Goal: Transaction & Acquisition: Purchase product/service

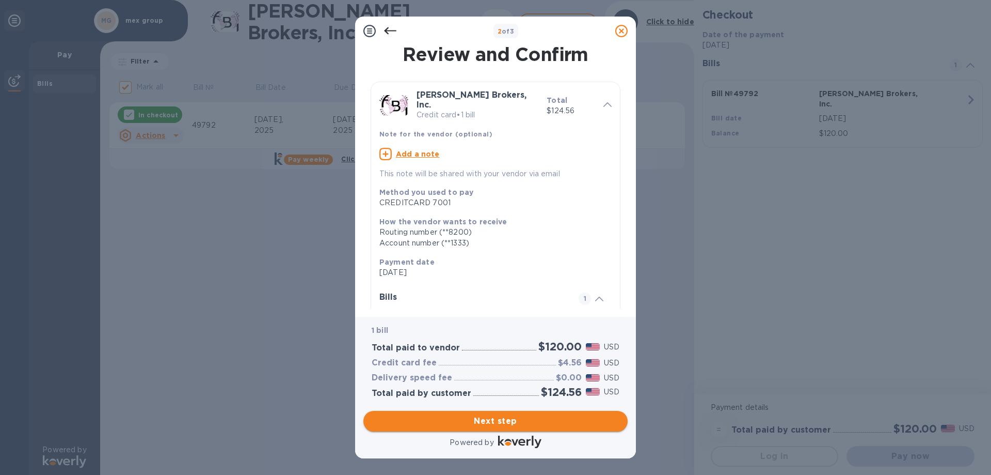
click at [488, 418] on span "Next step" at bounding box center [496, 421] width 248 height 12
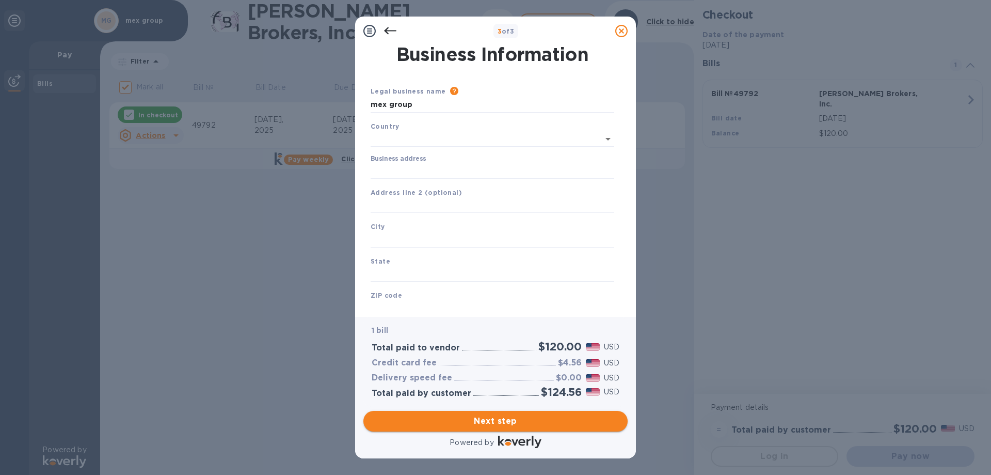
type input "[GEOGRAPHIC_DATA]"
click at [416, 174] on input "Business address" at bounding box center [493, 168] width 244 height 15
type input "[STREET_ADDRESS]"
click at [426, 236] on input "text" at bounding box center [493, 237] width 244 height 15
type input "s"
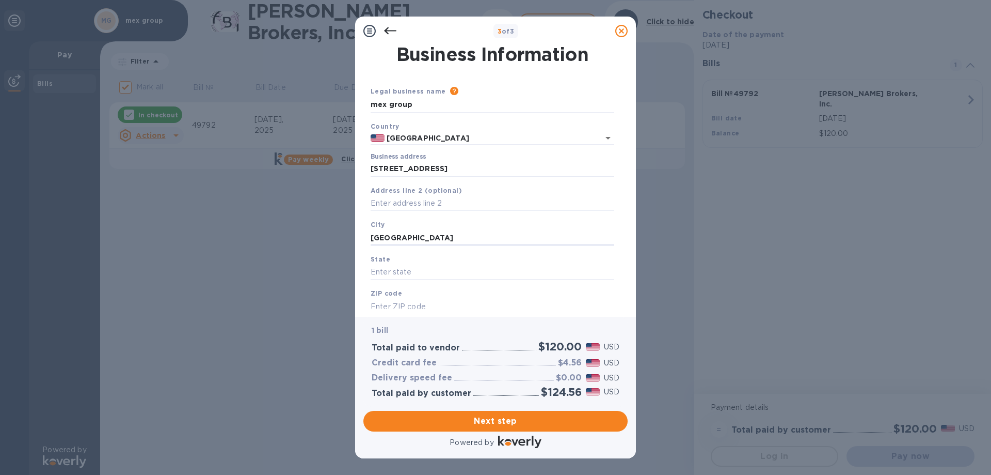
type input "[GEOGRAPHIC_DATA]"
type input "CA"
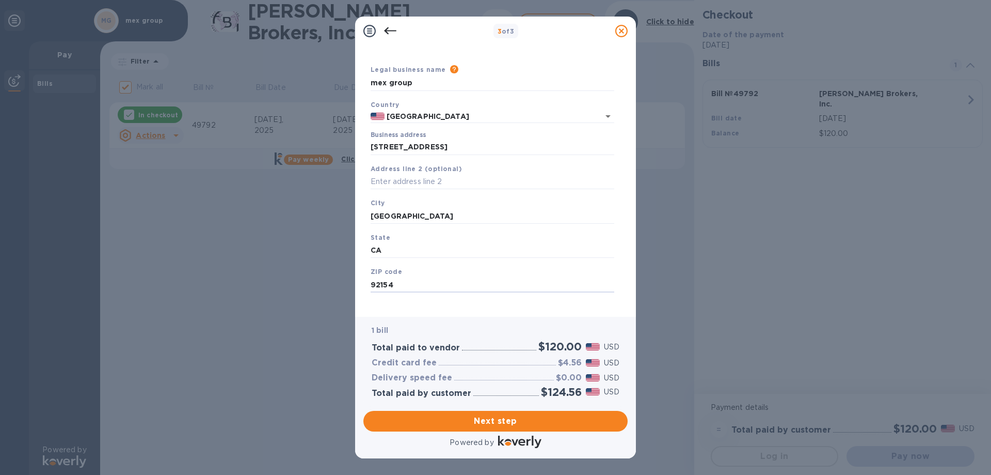
scroll to position [30, 0]
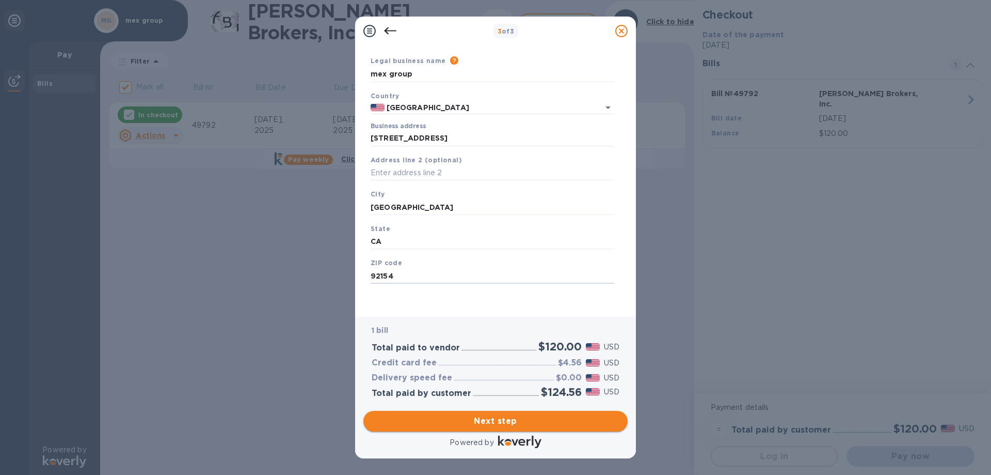
type input "92154"
click at [506, 421] on span "Next step" at bounding box center [496, 421] width 248 height 12
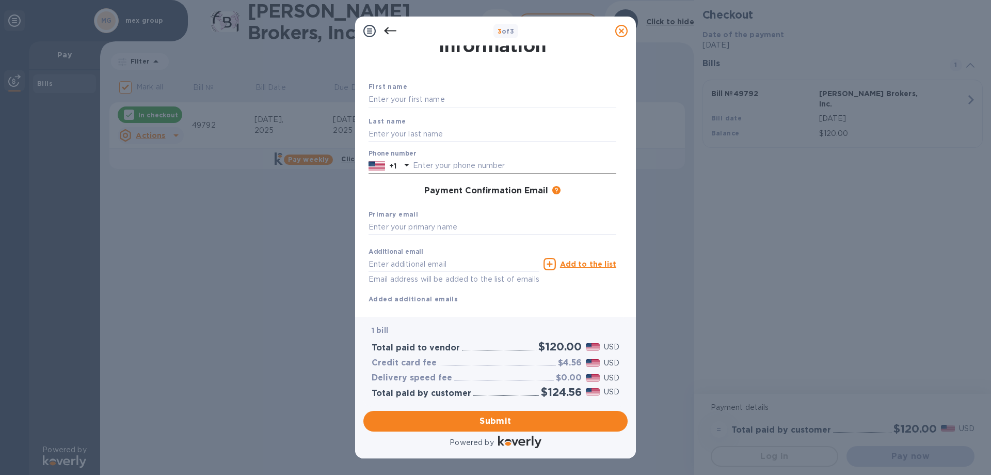
click at [446, 161] on input "text" at bounding box center [514, 165] width 203 height 15
type input "6196222103"
type input "[PERSON_NAME]"
type input "MENA"
type input "[EMAIL_ADDRESS][DOMAIN_NAME]"
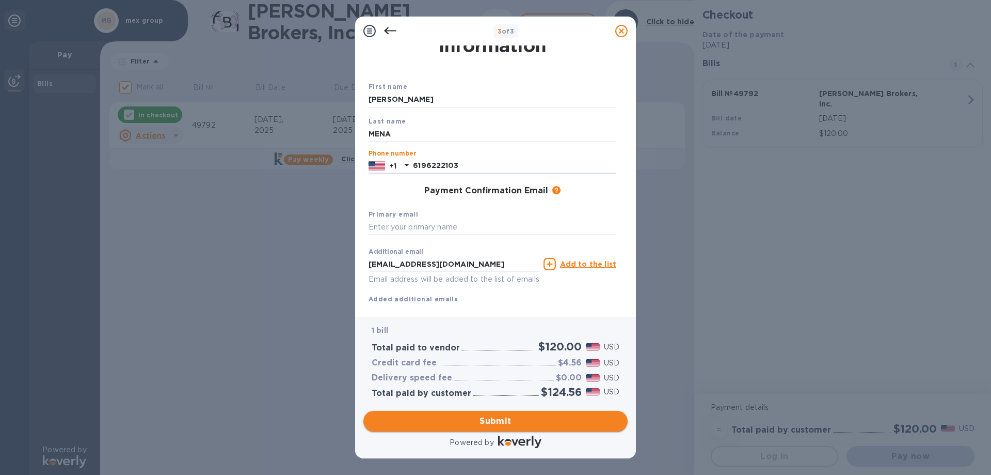
click at [494, 419] on span "Submit" at bounding box center [496, 421] width 248 height 12
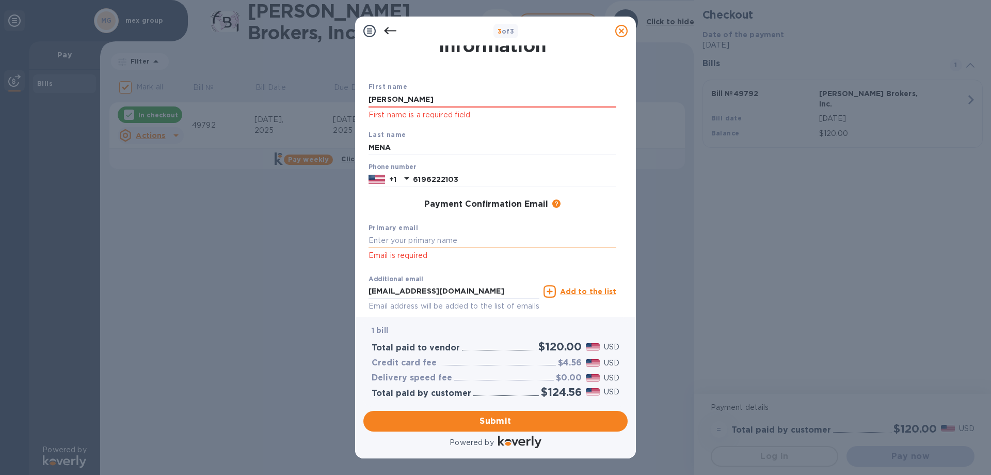
click at [386, 240] on input "text" at bounding box center [493, 240] width 248 height 15
type input "[EMAIL_ADDRESS][DOMAIN_NAME]"
drag, startPoint x: 433, startPoint y: 96, endPoint x: 452, endPoint y: 105, distance: 21.0
click at [433, 96] on input "[PERSON_NAME]" at bounding box center [493, 99] width 248 height 15
click at [393, 125] on div "Last name [PERSON_NAME]" at bounding box center [493, 142] width 256 height 35
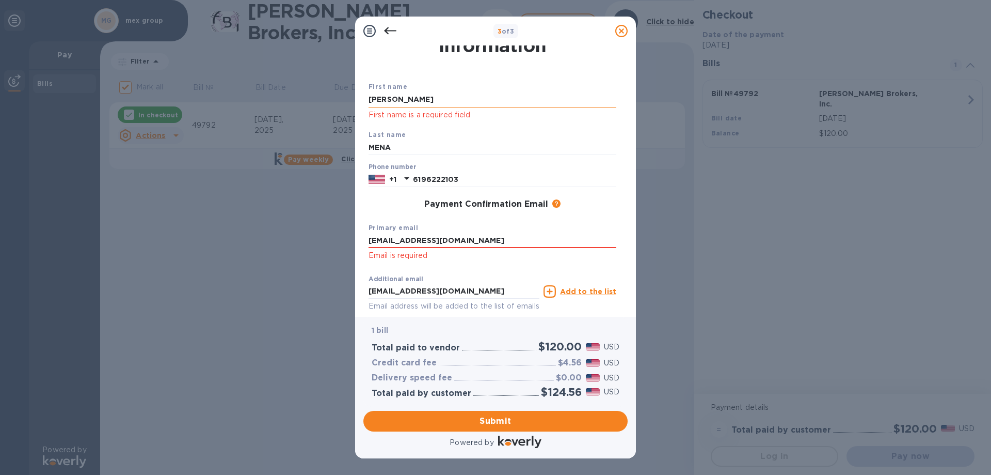
click at [492, 92] on input "[PERSON_NAME]" at bounding box center [493, 99] width 248 height 15
click at [547, 128] on div "Last name [PERSON_NAME]" at bounding box center [493, 142] width 256 height 35
click at [535, 423] on span "Submit" at bounding box center [496, 421] width 248 height 12
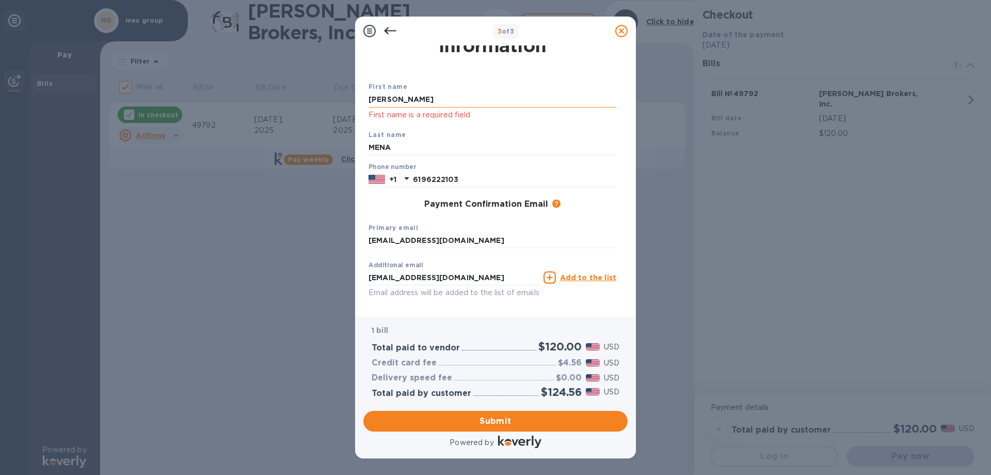
click at [407, 101] on input "[PERSON_NAME]" at bounding box center [493, 99] width 248 height 15
type input "[PERSON_NAME]"
click p "First name is a required field"
click at [465, 150] on input "MENA" at bounding box center [493, 147] width 248 height 15
click p "First name is a required field"
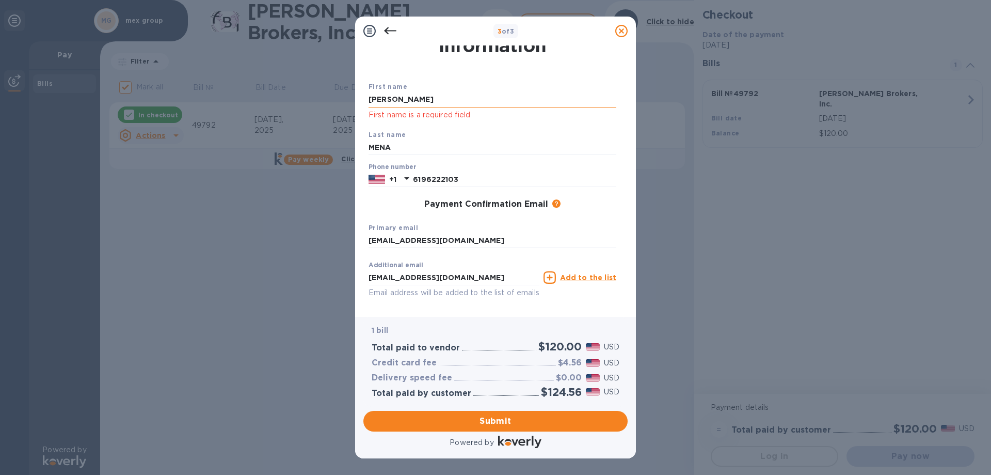
click at [449, 103] on input "[PERSON_NAME]" at bounding box center [493, 99] width 248 height 15
click at [508, 420] on span "Submit" at bounding box center [496, 421] width 248 height 12
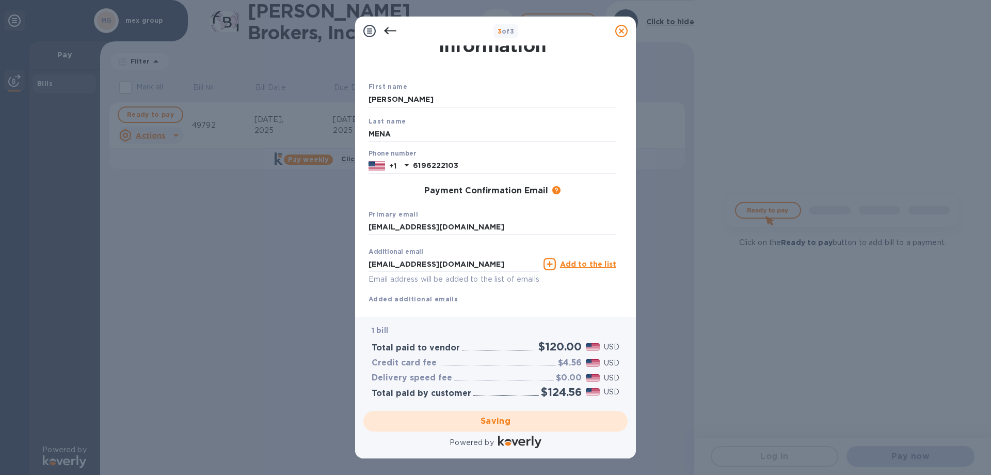
checkbox input "false"
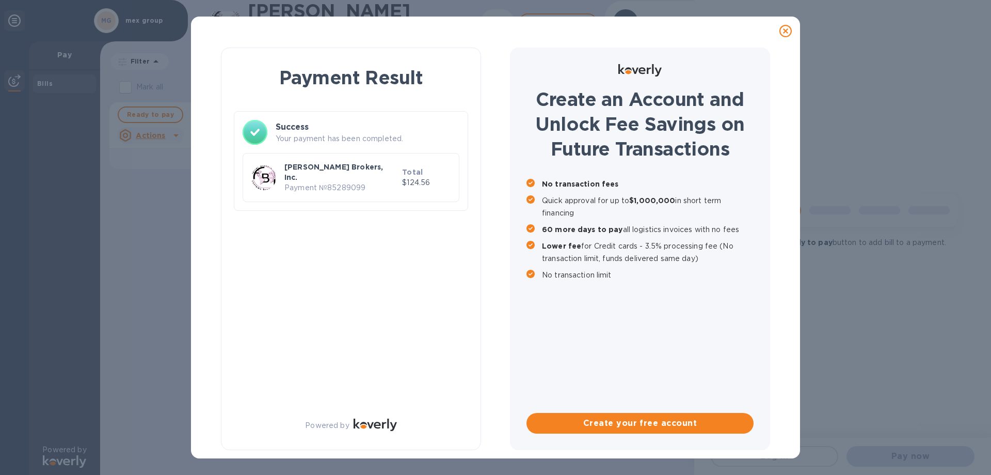
scroll to position [0, 0]
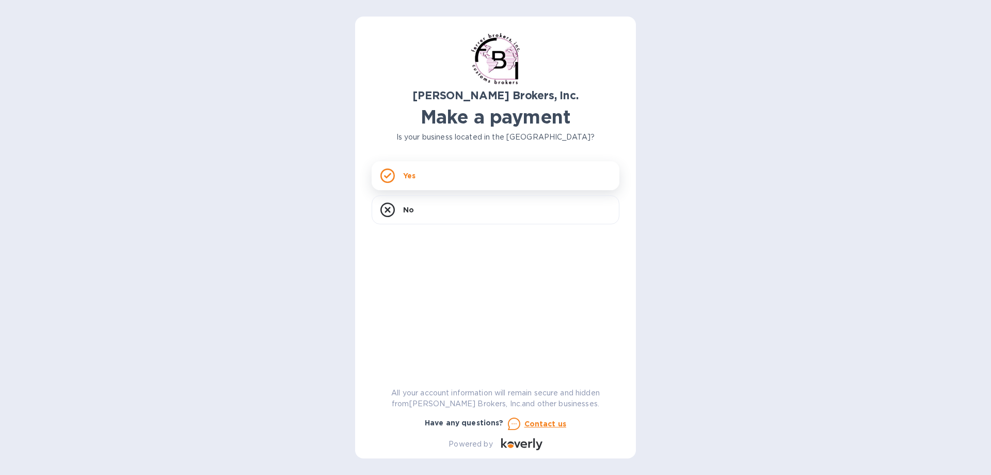
click at [474, 177] on div "Yes" at bounding box center [496, 175] width 248 height 29
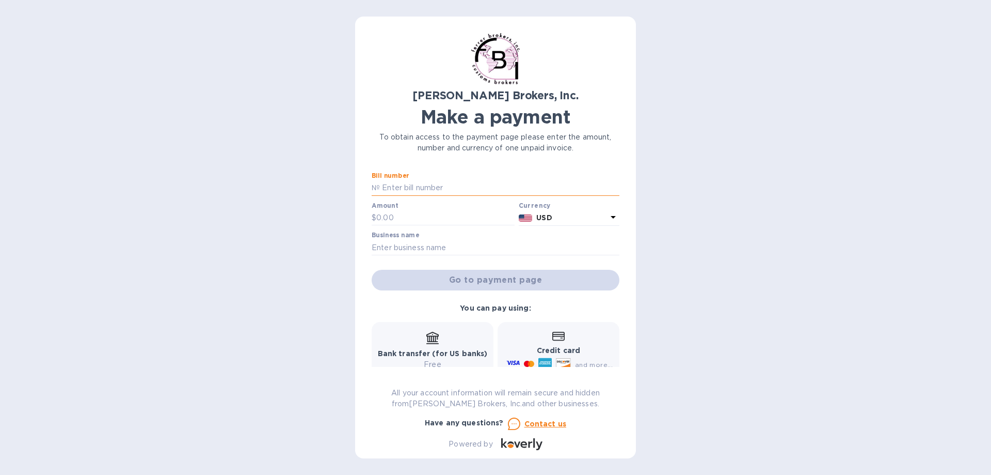
click at [484, 191] on input "text" at bounding box center [500, 187] width 240 height 15
type input "49539"
click at [401, 215] on input "text" at bounding box center [445, 217] width 138 height 15
type input "175.20"
click at [479, 250] on input "text" at bounding box center [496, 247] width 248 height 15
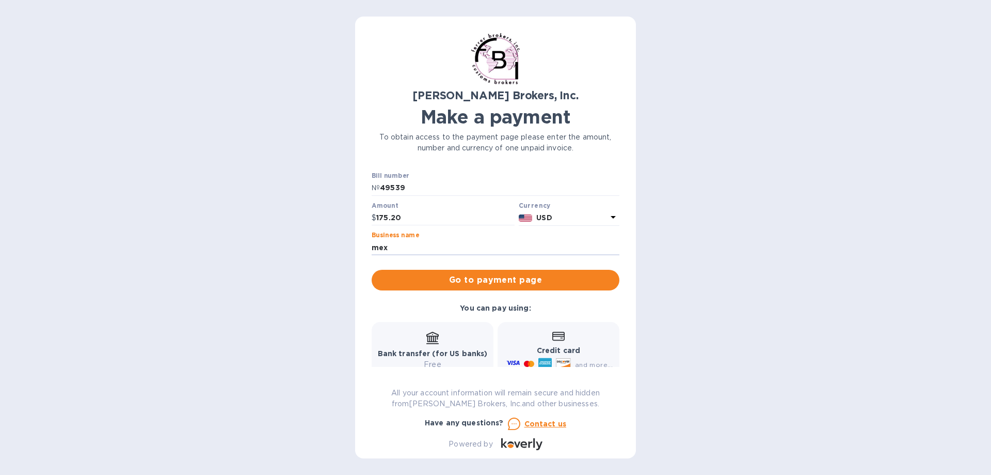
type input "MEX GROUP"
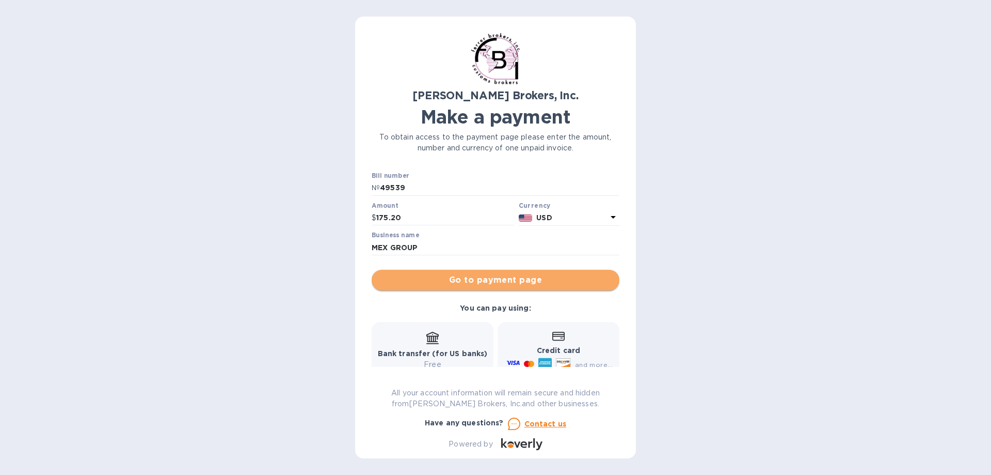
click at [525, 279] on span "Go to payment page" at bounding box center [495, 280] width 231 height 12
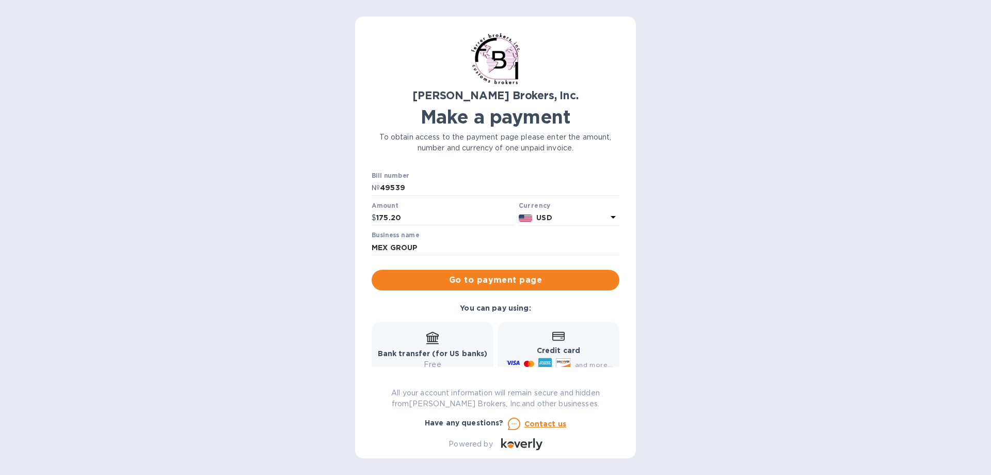
scroll to position [27, 0]
